Goal: Information Seeking & Learning: Learn about a topic

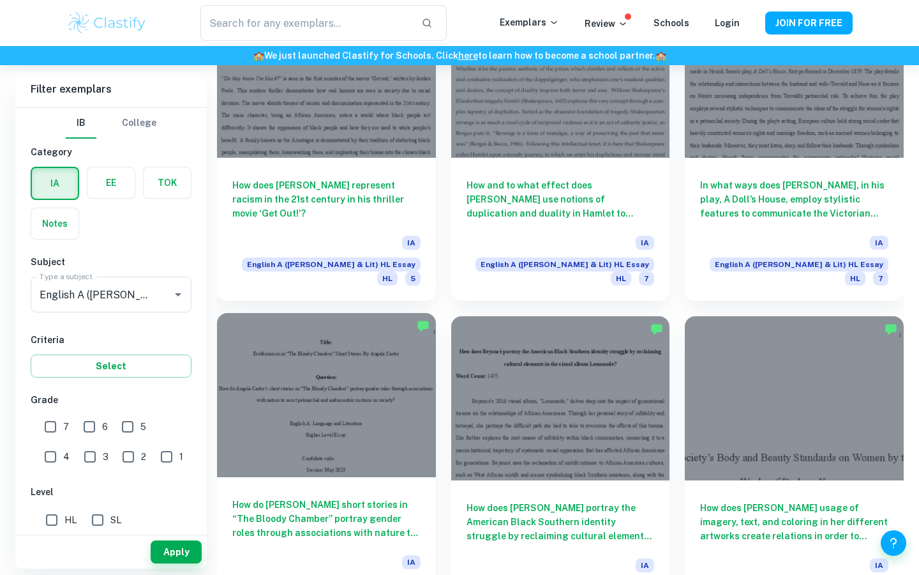
scroll to position [1729, 0]
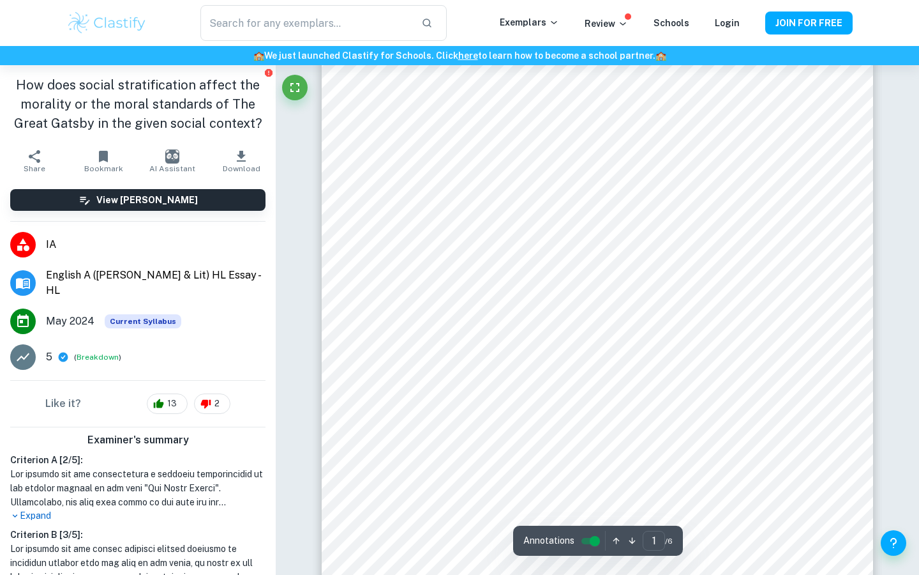
scroll to position [218, 0]
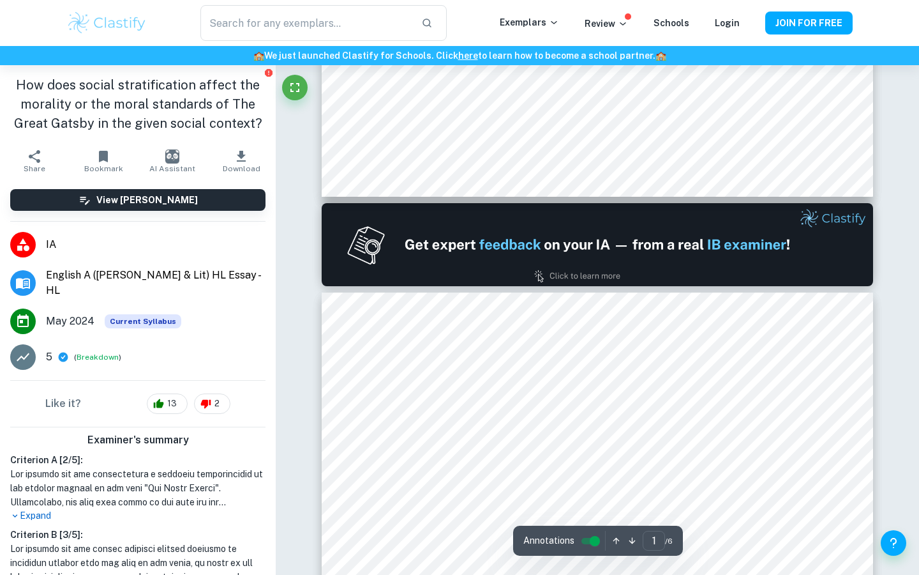
type input "2"
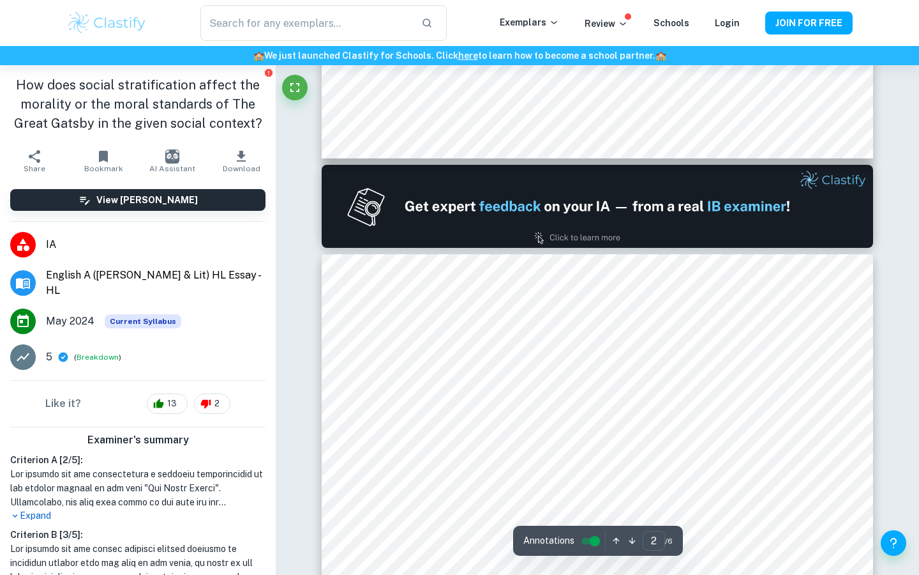
scroll to position [710, 0]
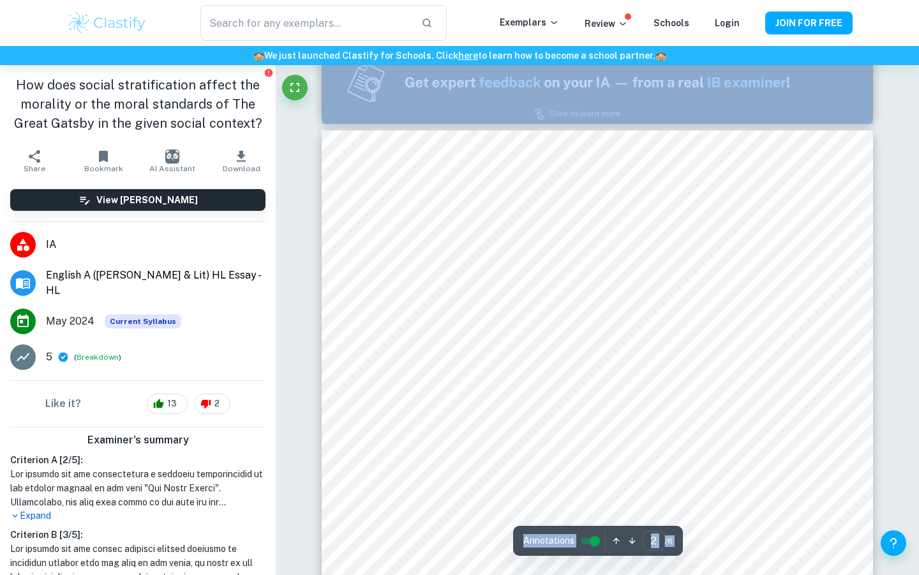
scroll to position [770, 0]
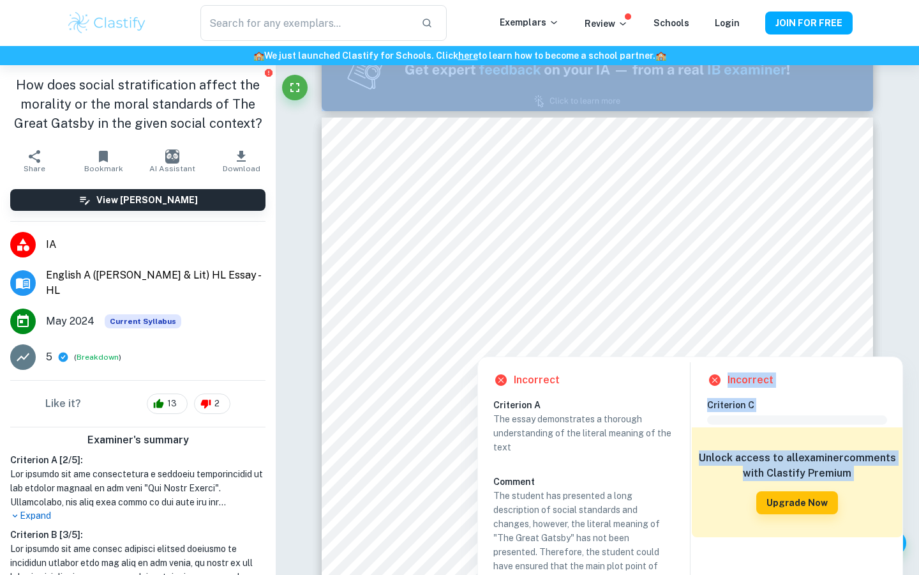
click at [672, 244] on div at bounding box center [590, 257] width 407 height 36
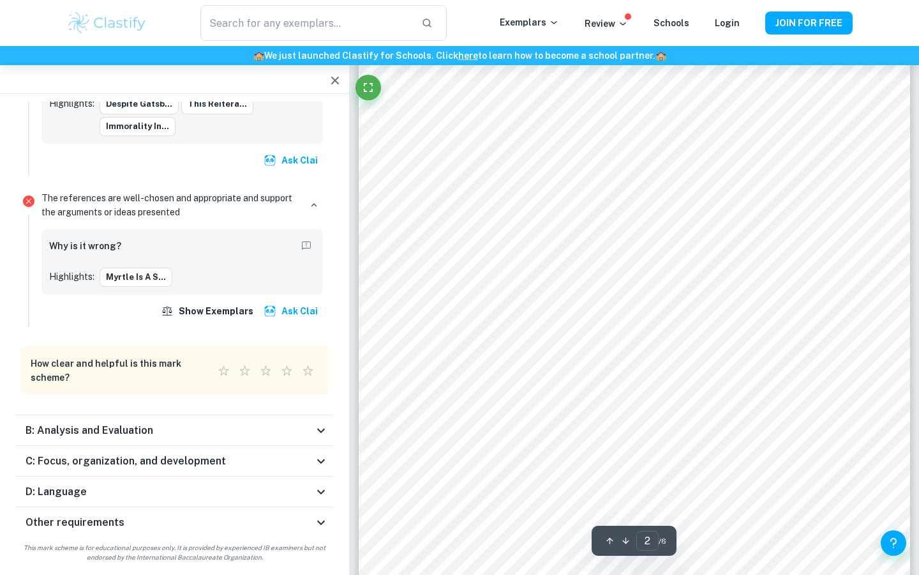
scroll to position [872, 0]
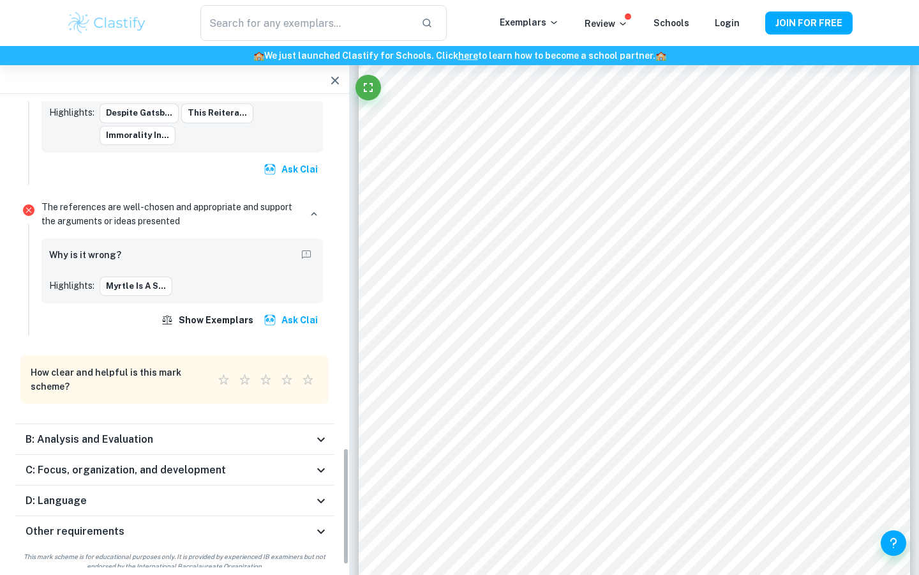
click at [130, 503] on div "D: Language" at bounding box center [170, 500] width 288 height 15
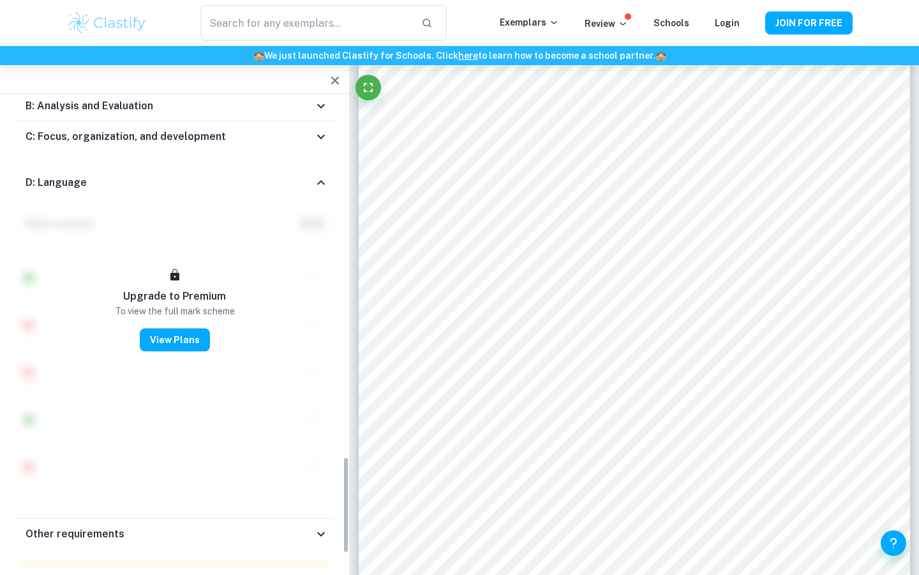
scroll to position [1661, 0]
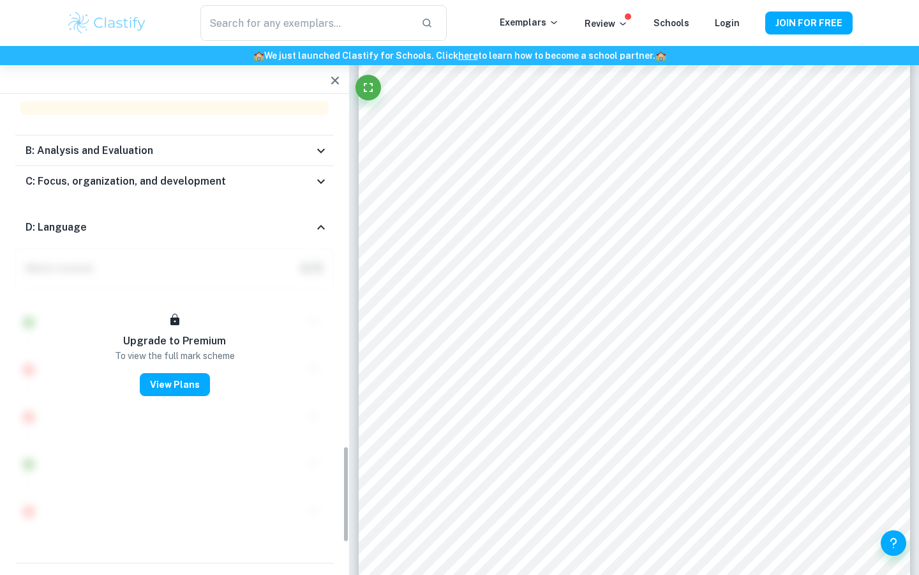
click at [269, 184] on div "C: Focus, organization, and development" at bounding box center [170, 181] width 288 height 15
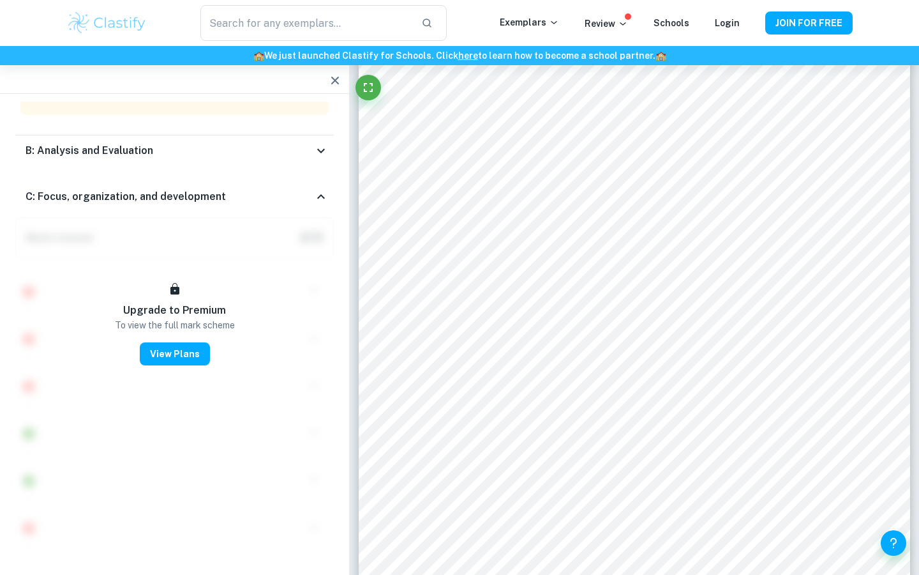
click at [276, 153] on div "B: Analysis and Evaluation" at bounding box center [170, 150] width 288 height 15
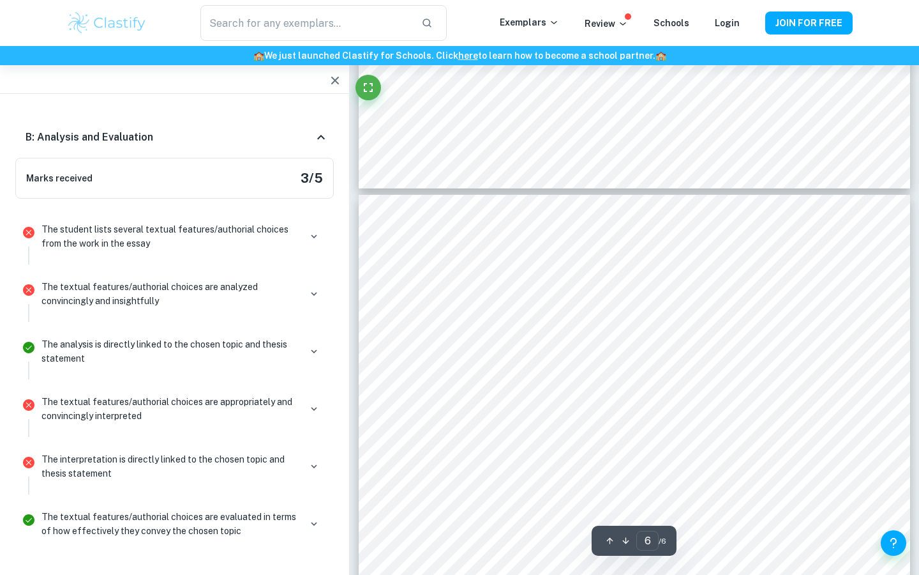
scroll to position [3660, 0]
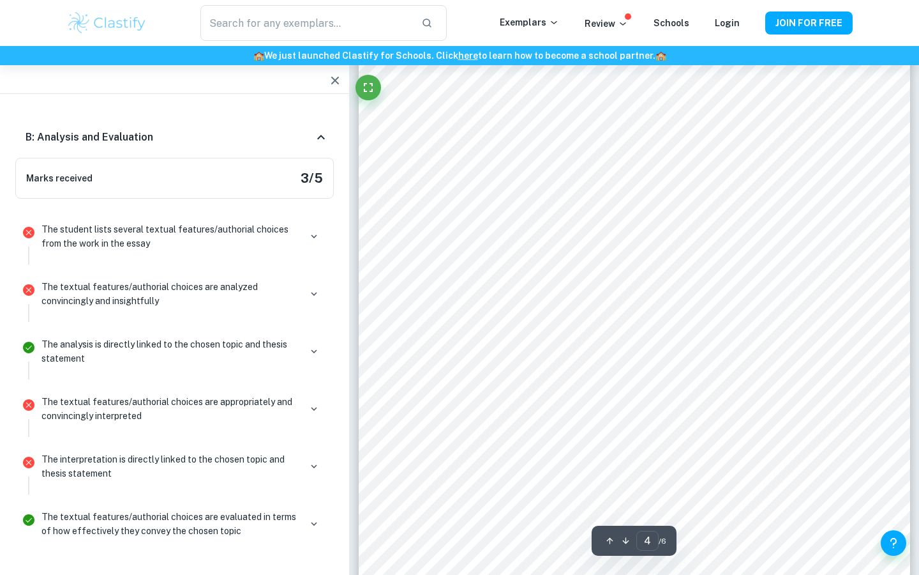
type input "3"
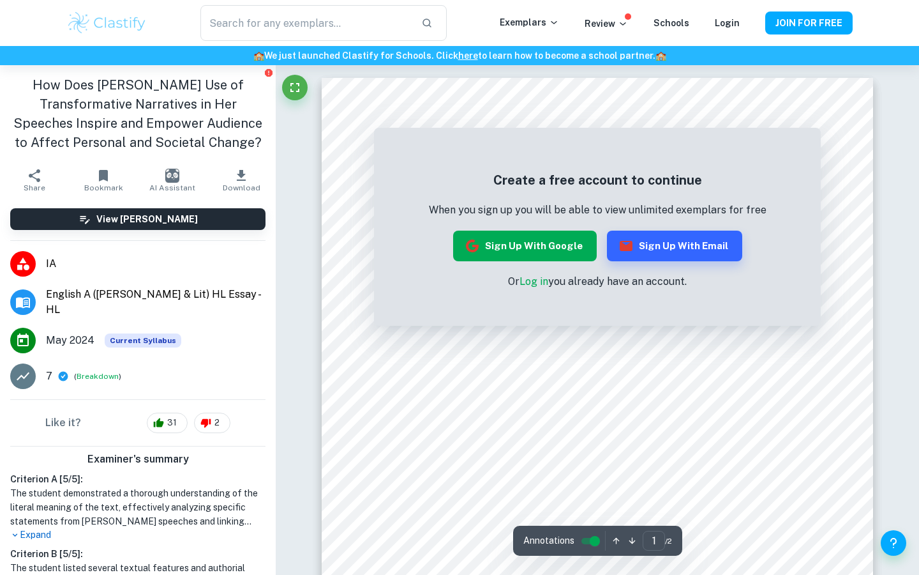
click at [536, 236] on button "Sign up with Google" at bounding box center [525, 245] width 144 height 31
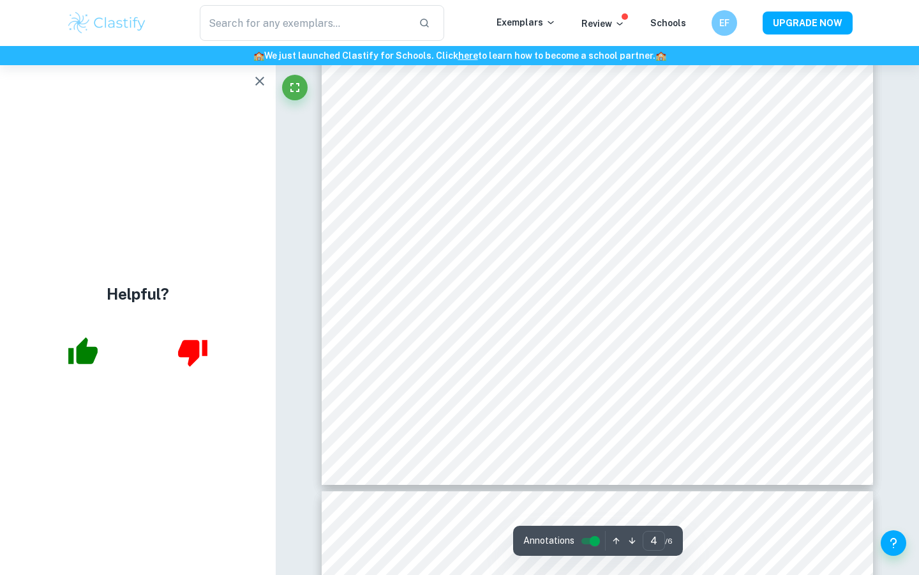
scroll to position [2915, 0]
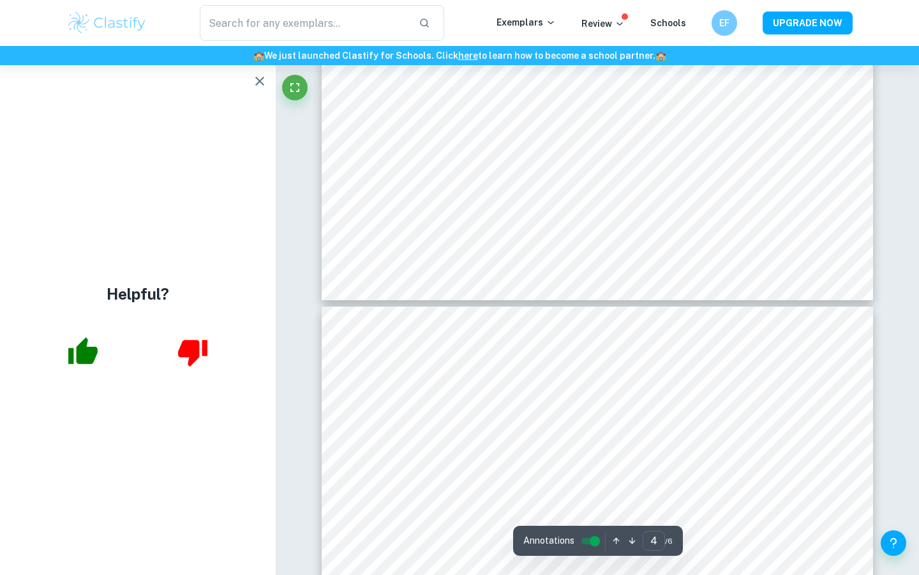
type input "5"
